Goal: Entertainment & Leisure: Consume media (video, audio)

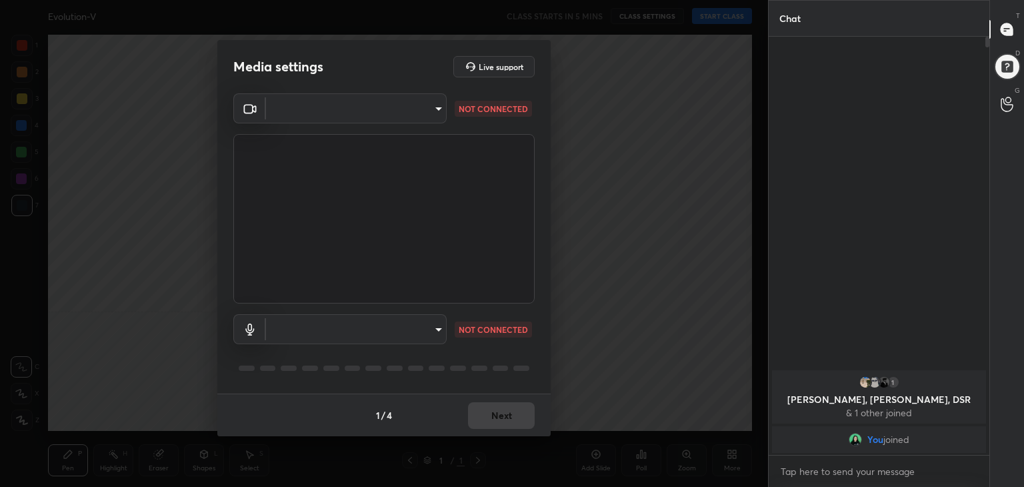
click at [500, 420] on div "1 / 4 Next" at bounding box center [383, 414] width 333 height 43
click at [477, 111] on p "NOT CONNECTED" at bounding box center [493, 109] width 69 height 12
click at [493, 63] on h5 "Live support" at bounding box center [501, 67] width 45 height 8
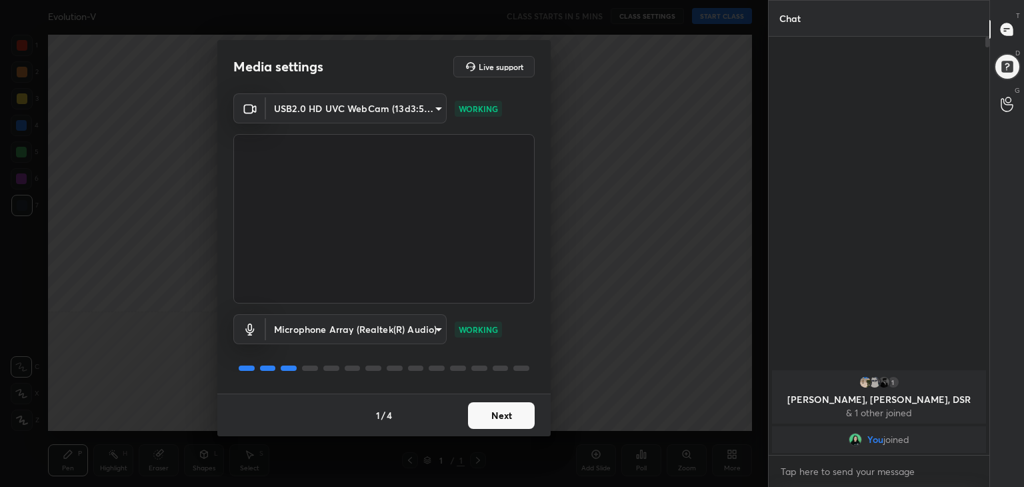
click at [490, 413] on button "Next" at bounding box center [501, 415] width 67 height 27
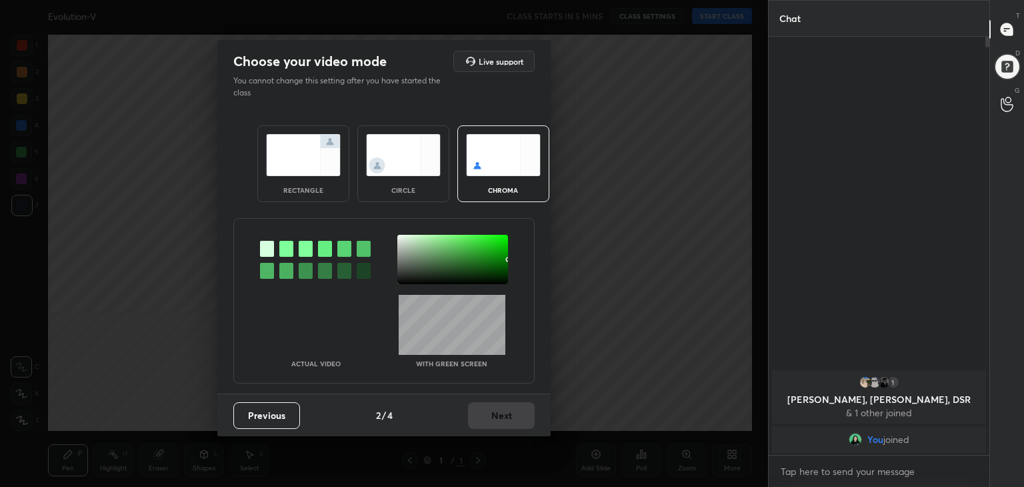
click at [411, 172] on img at bounding box center [403, 155] width 75 height 42
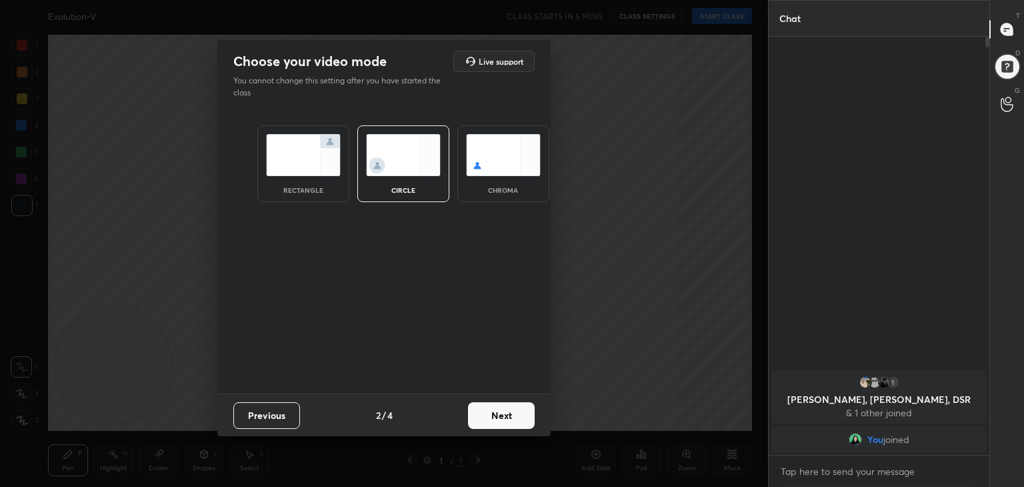
click at [516, 418] on button "Next" at bounding box center [501, 415] width 67 height 27
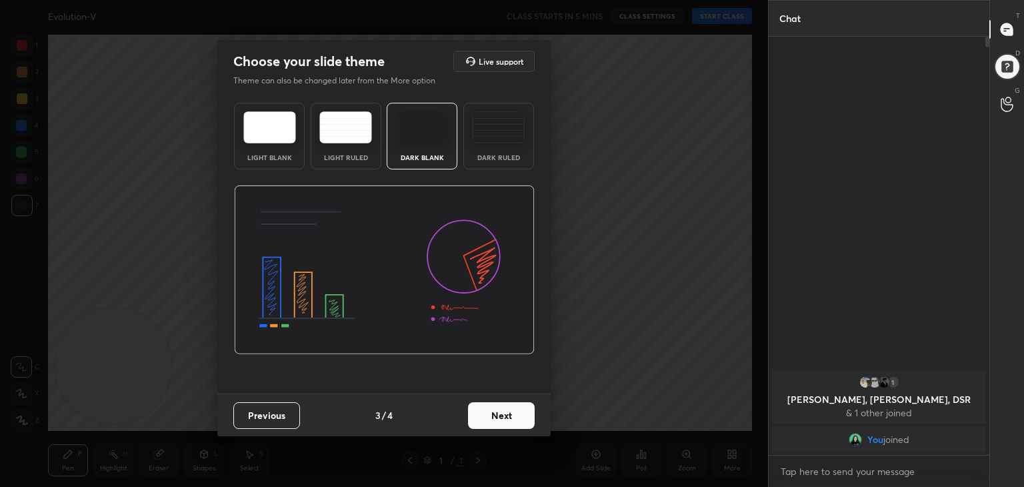
click at [509, 412] on button "Next" at bounding box center [501, 415] width 67 height 27
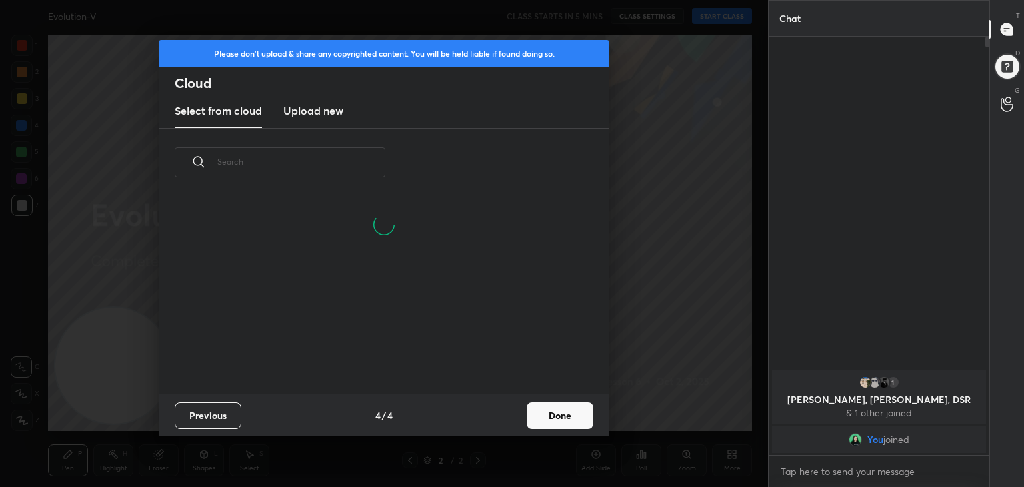
scroll to position [197, 428]
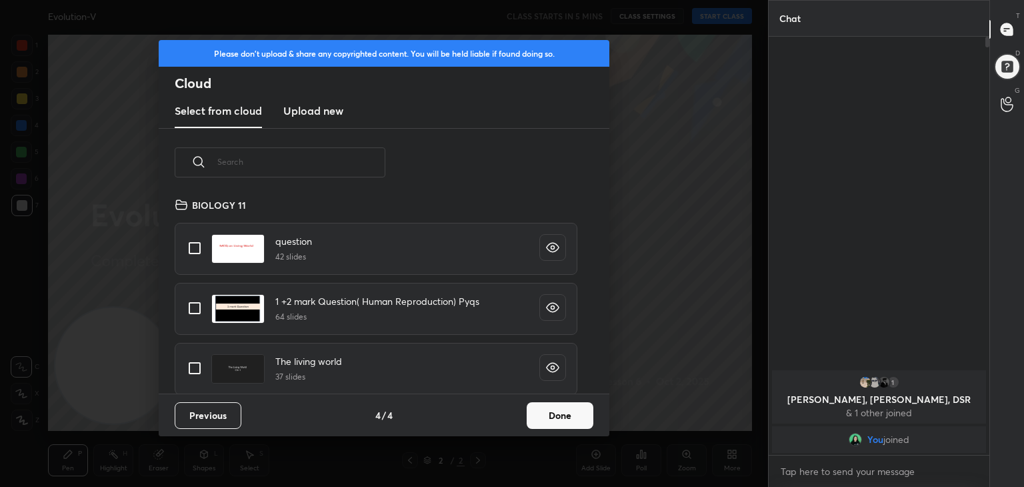
click at [559, 413] on button "Done" at bounding box center [560, 415] width 67 height 27
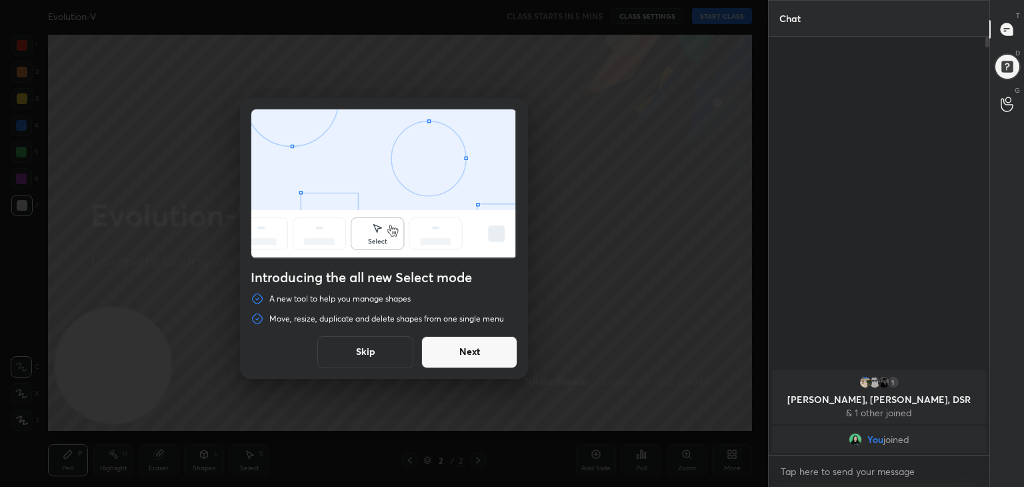
click at [472, 357] on button "Next" at bounding box center [469, 352] width 96 height 32
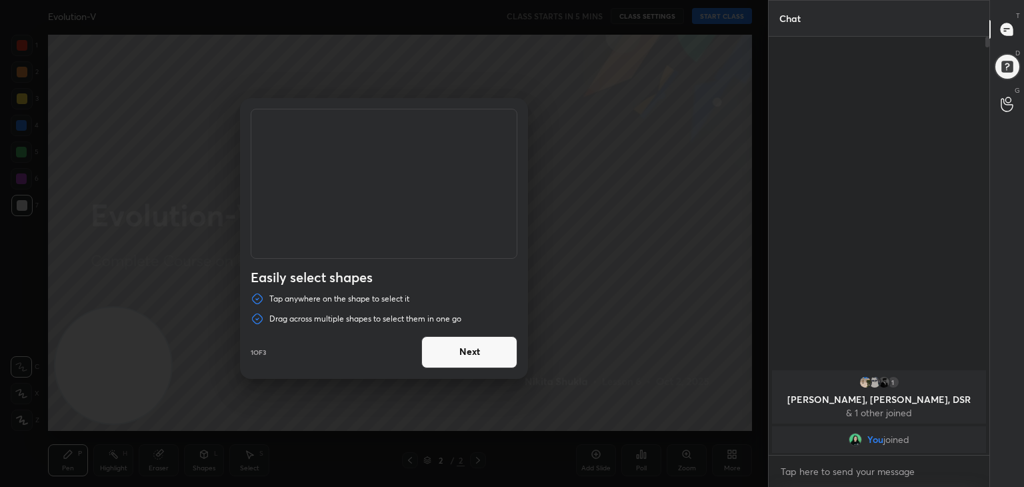
click at [491, 355] on button "Next" at bounding box center [469, 352] width 96 height 32
click at [491, 355] on button "Done" at bounding box center [469, 352] width 96 height 32
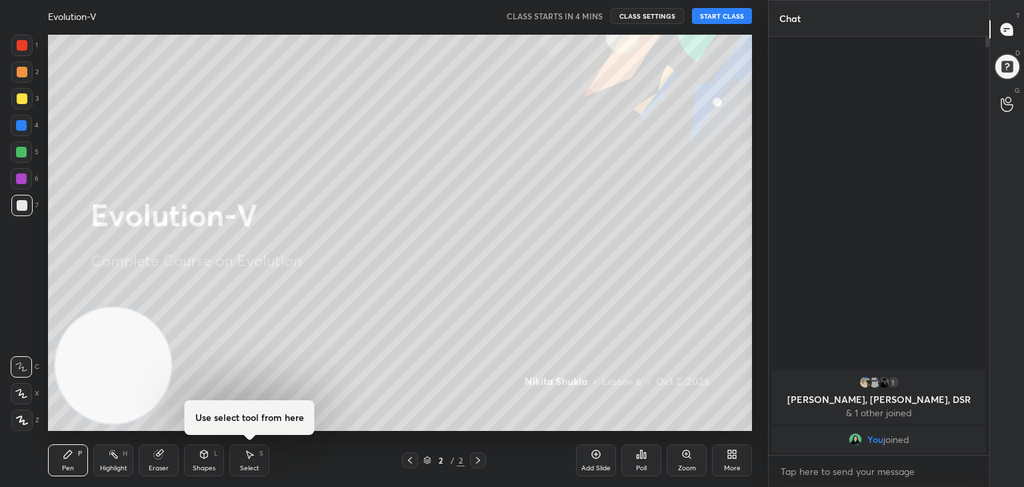
click at [724, 16] on button "START CLASS" at bounding box center [722, 16] width 60 height 16
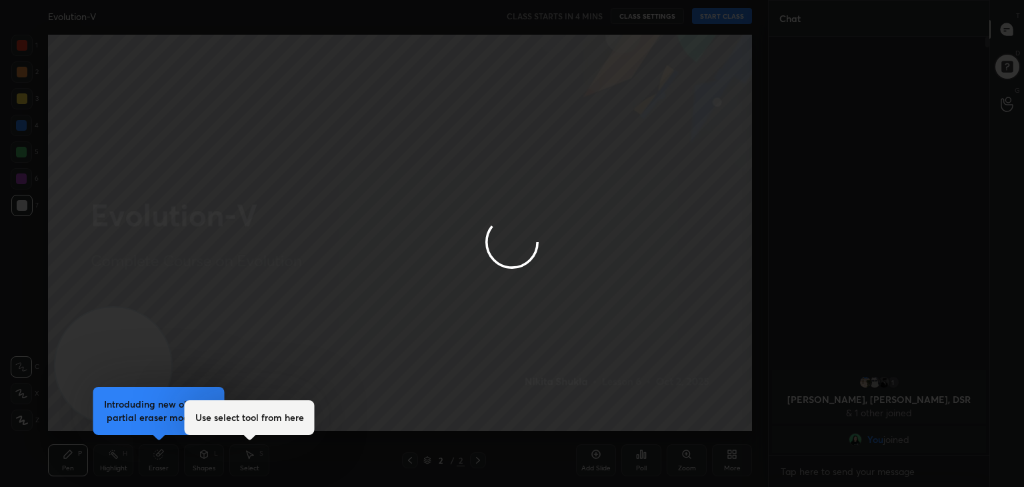
type textarea "x"
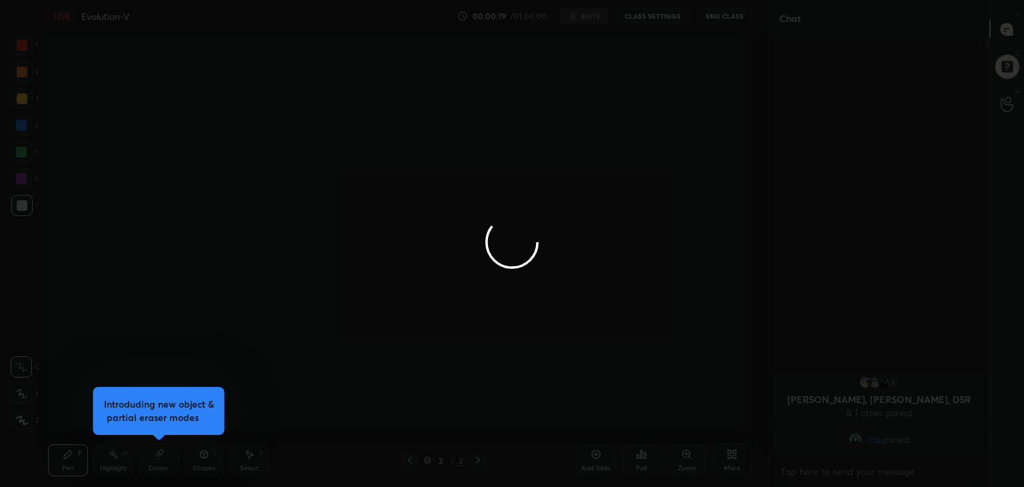
click at [566, 58] on div at bounding box center [512, 243] width 1024 height 487
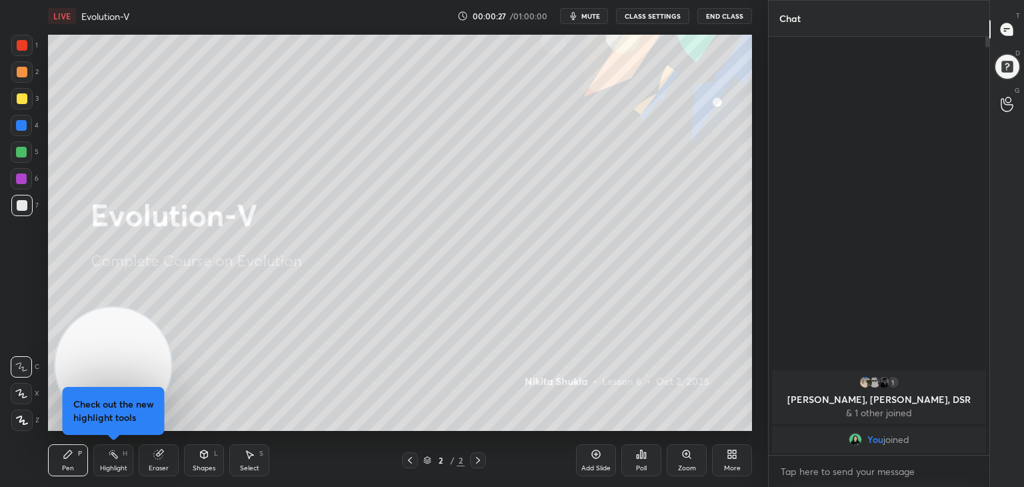
click at [583, 17] on button "mute" at bounding box center [584, 16] width 48 height 16
